Goal: Check status

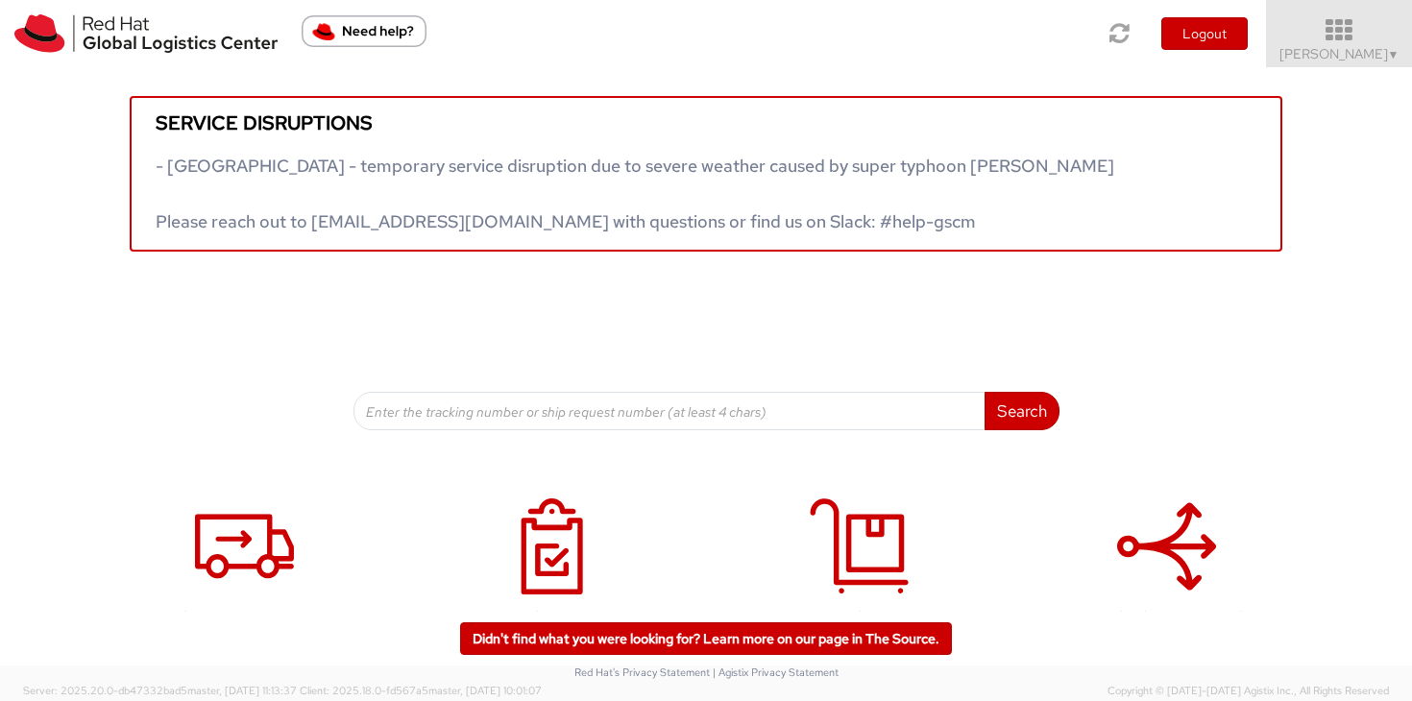
click at [1333, 61] on span "[PERSON_NAME] ▼" at bounding box center [1339, 53] width 120 height 17
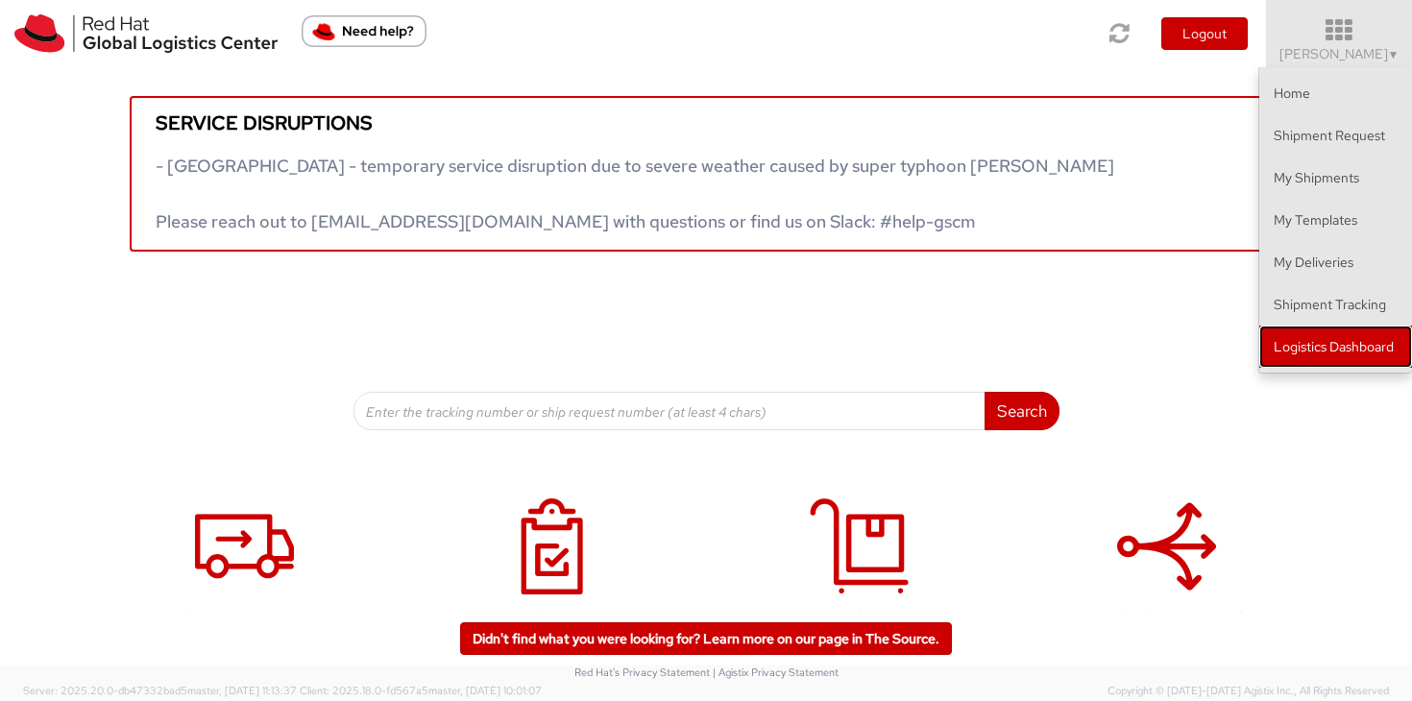
click at [1351, 351] on link "Logistics Dashboard" at bounding box center [1335, 347] width 153 height 42
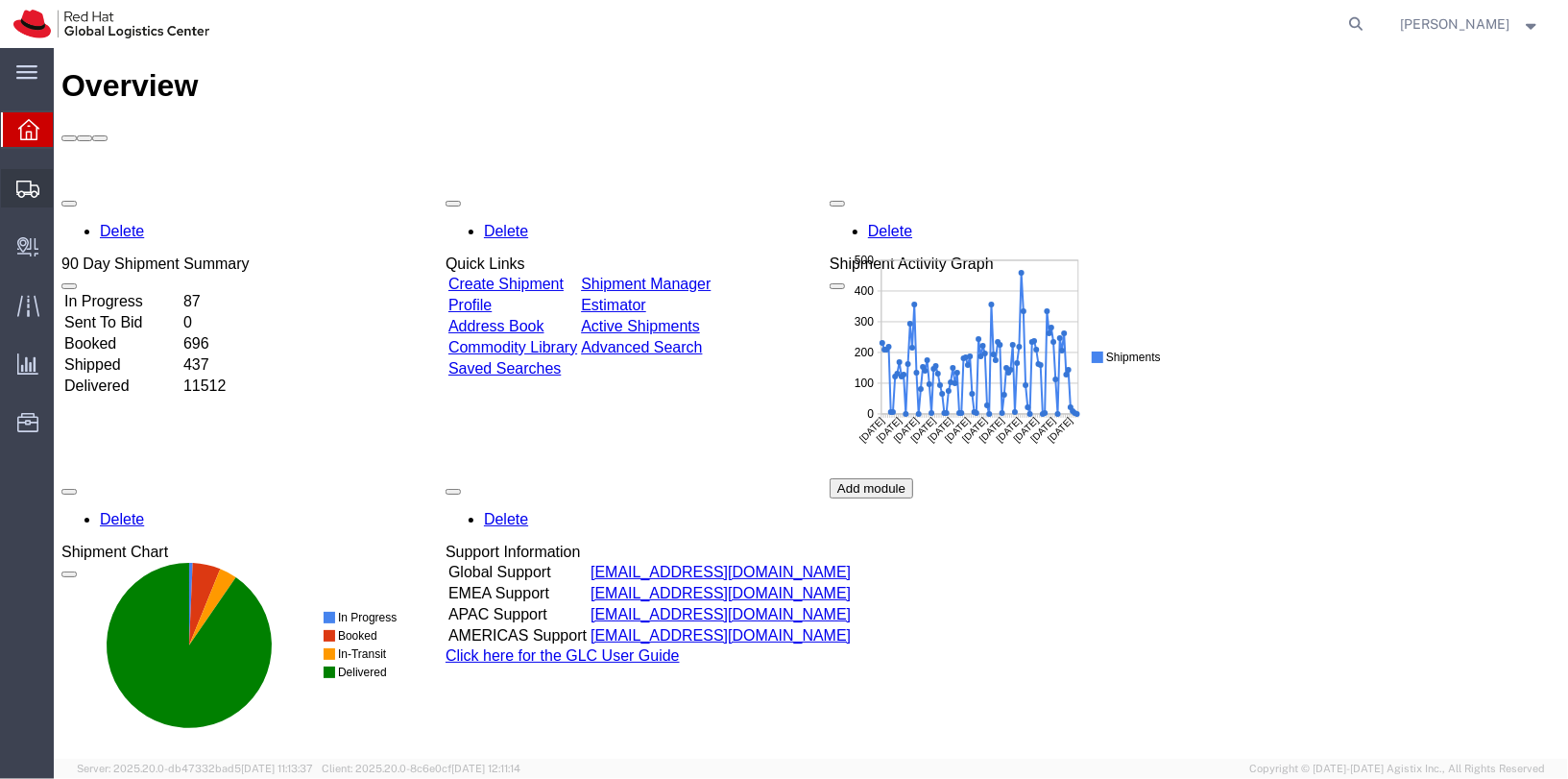
click at [66, 189] on span "Shipments" at bounding box center [59, 188] width 13 height 38
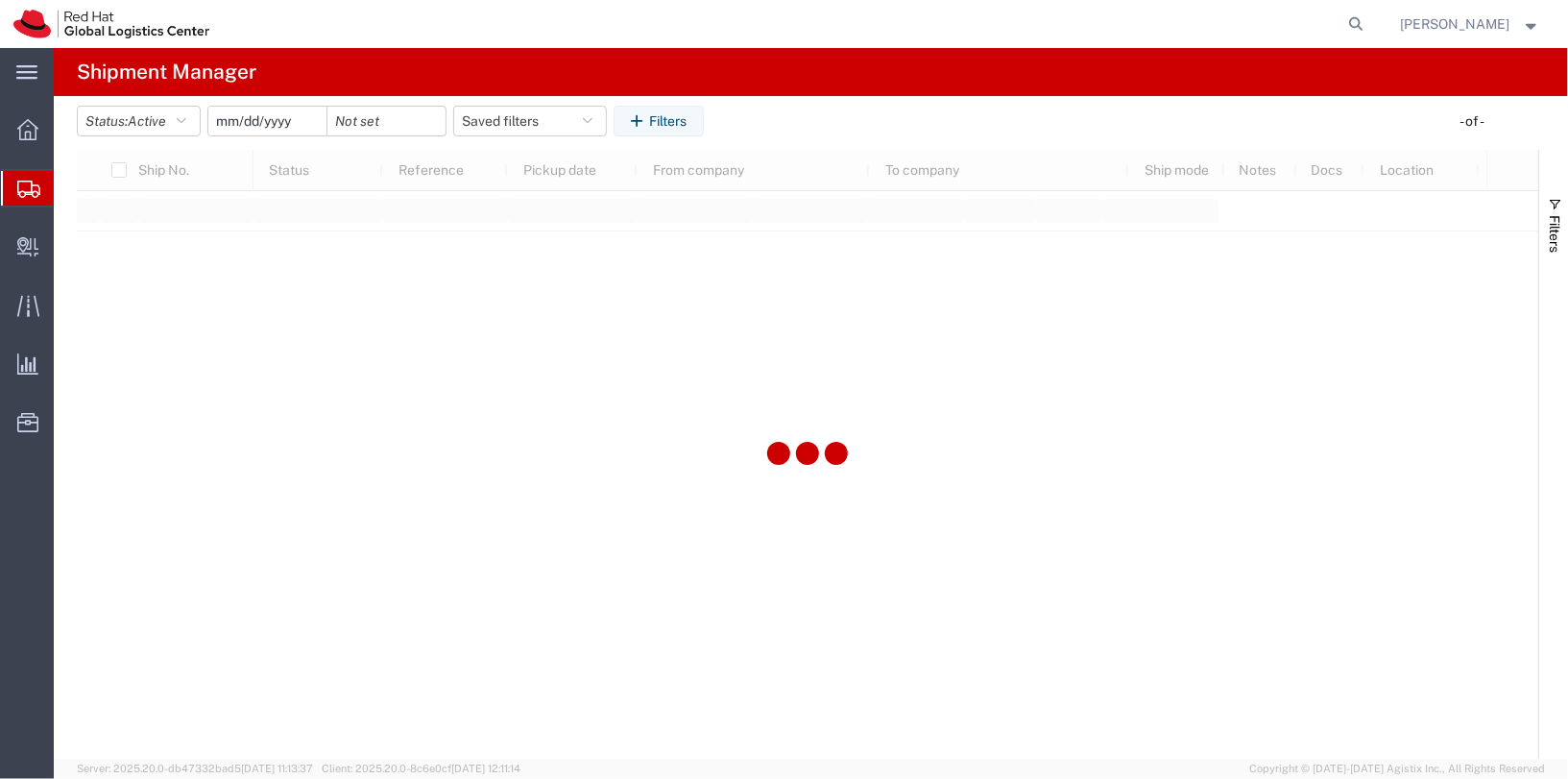
type input "2025-05-11"
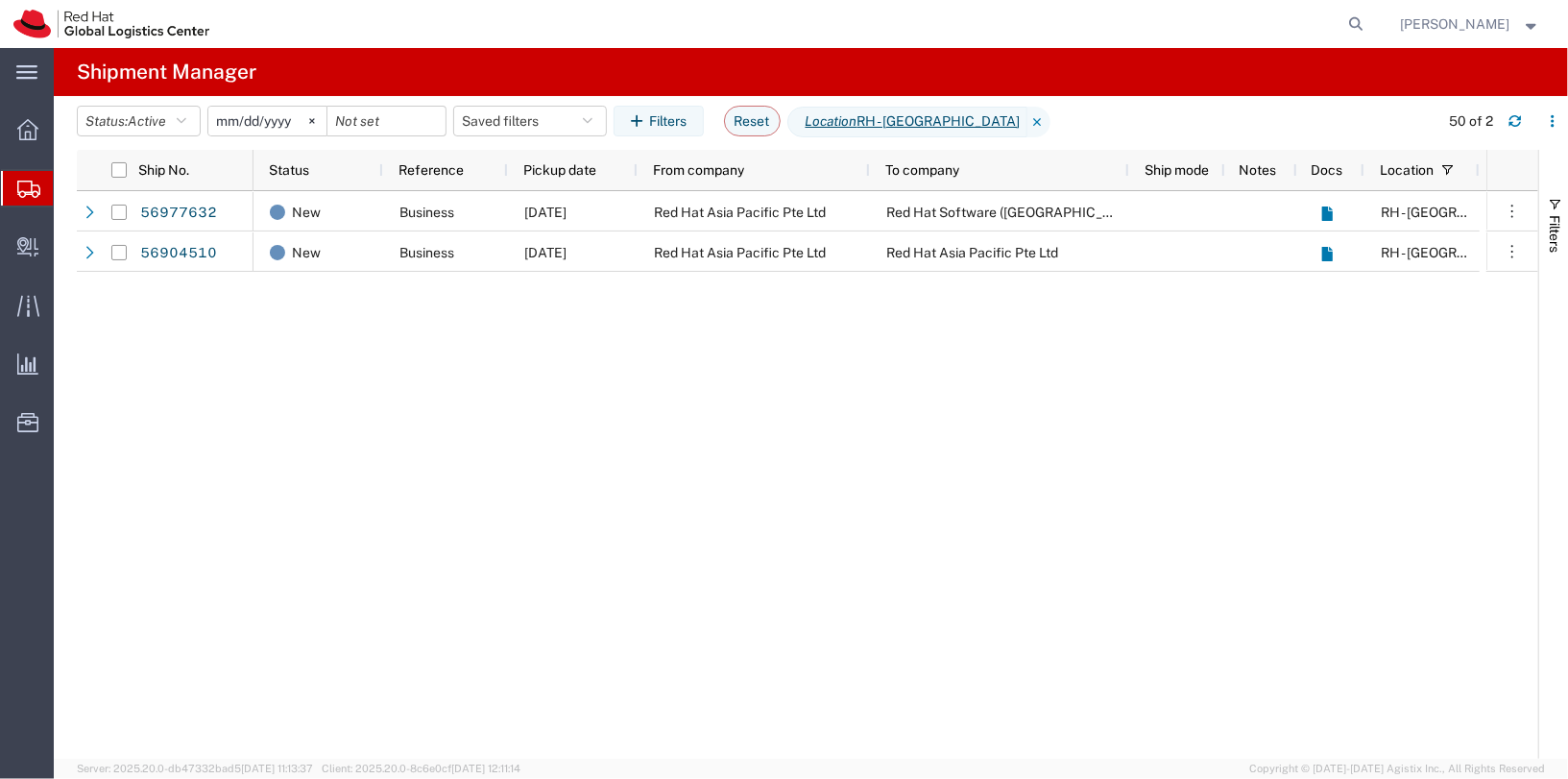
drag, startPoint x: 859, startPoint y: 581, endPoint x: 870, endPoint y: 91, distance: 490.0
click at [858, 579] on div "New Business 09/30/2025 Red Hat Asia Pacific Pte Ltd Red Hat Software (Beijing)…" at bounding box center [870, 475] width 1233 height 568
